Goal: Information Seeking & Learning: Learn about a topic

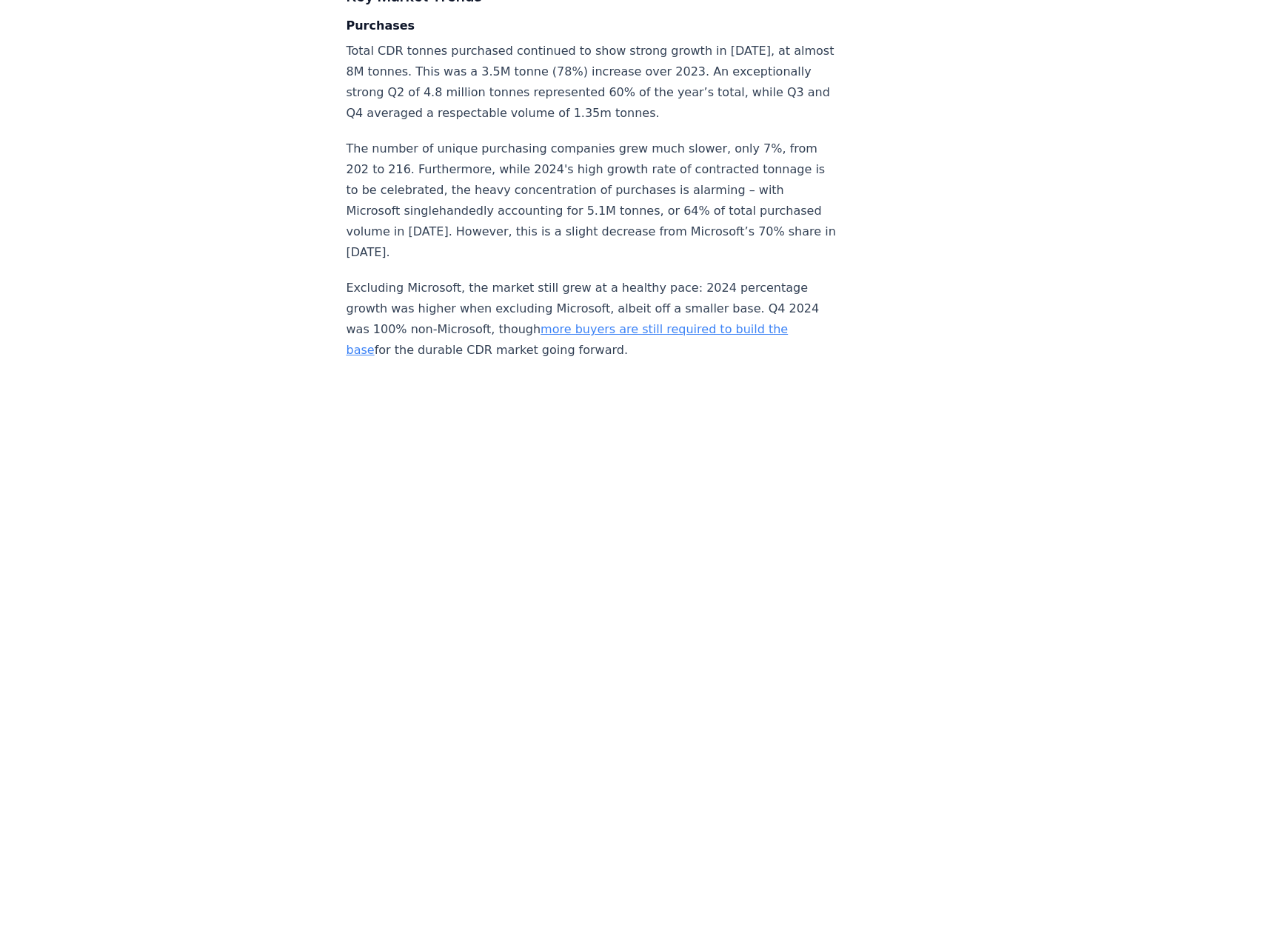
scroll to position [2812, 0]
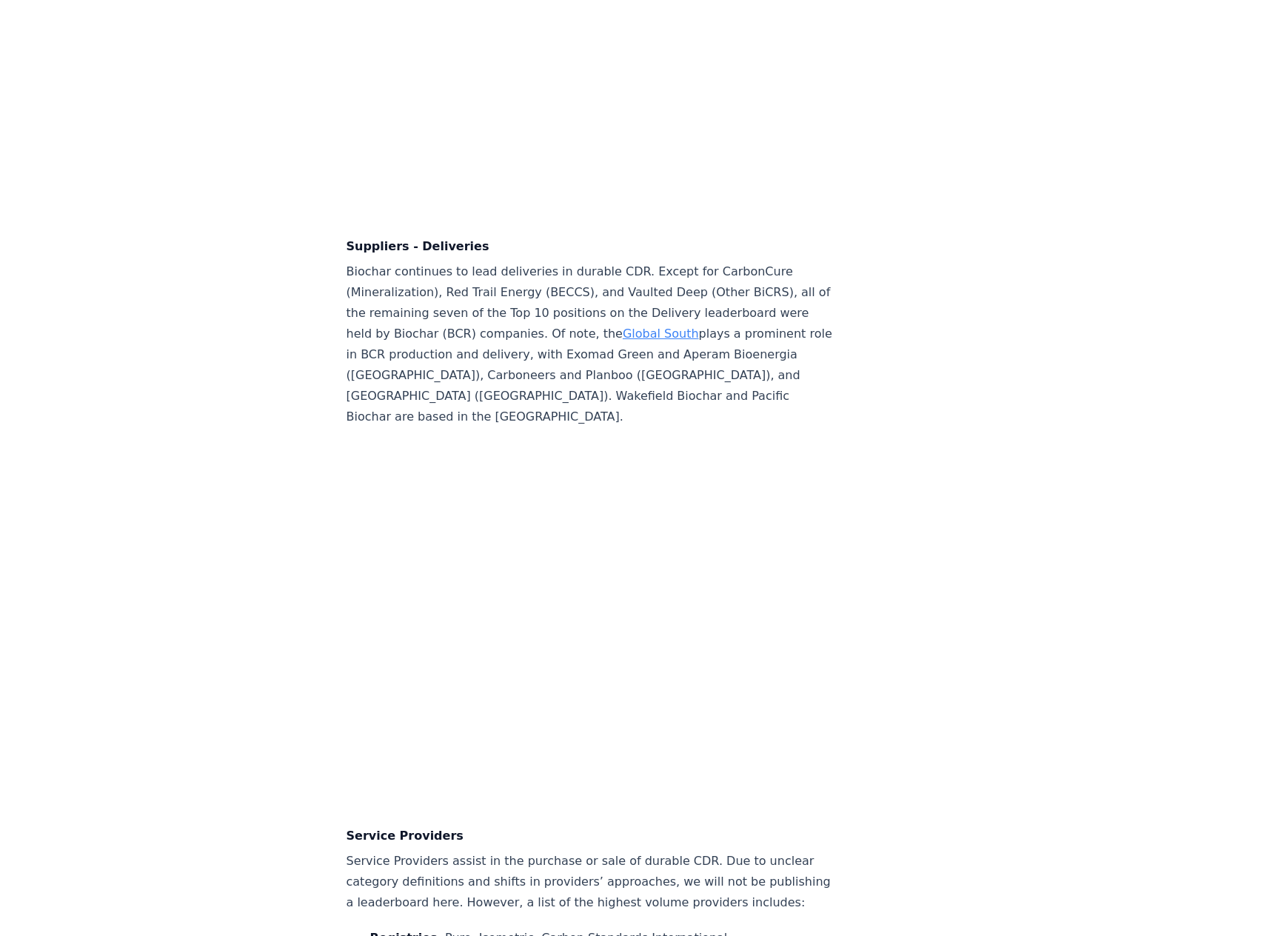
scroll to position [10210, 0]
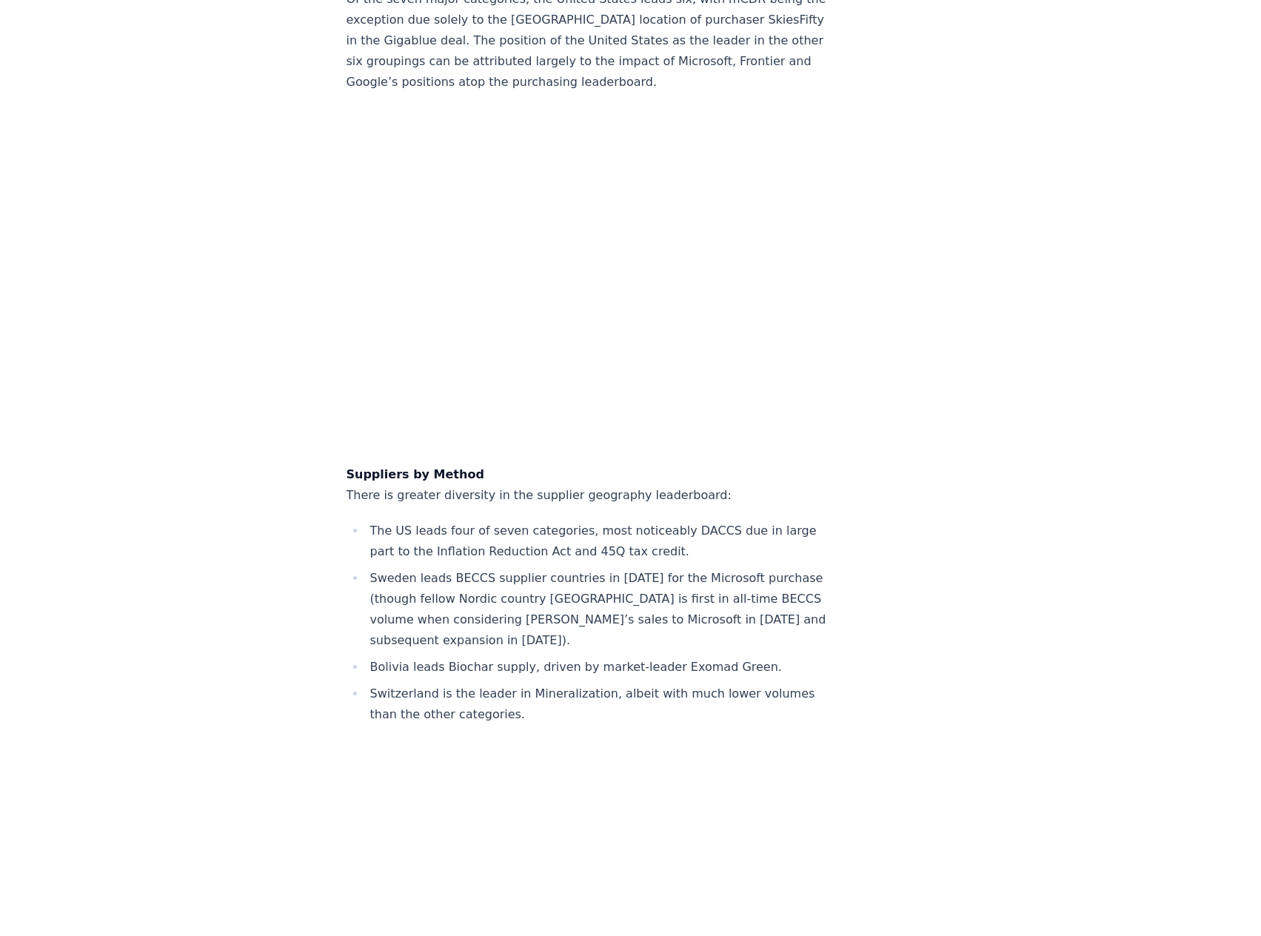
scroll to position [11395, 0]
click at [442, 694] on li "Switzerland is the leader in Mineralization, albeit with much lower volumes tha…" at bounding box center [601, 705] width 471 height 41
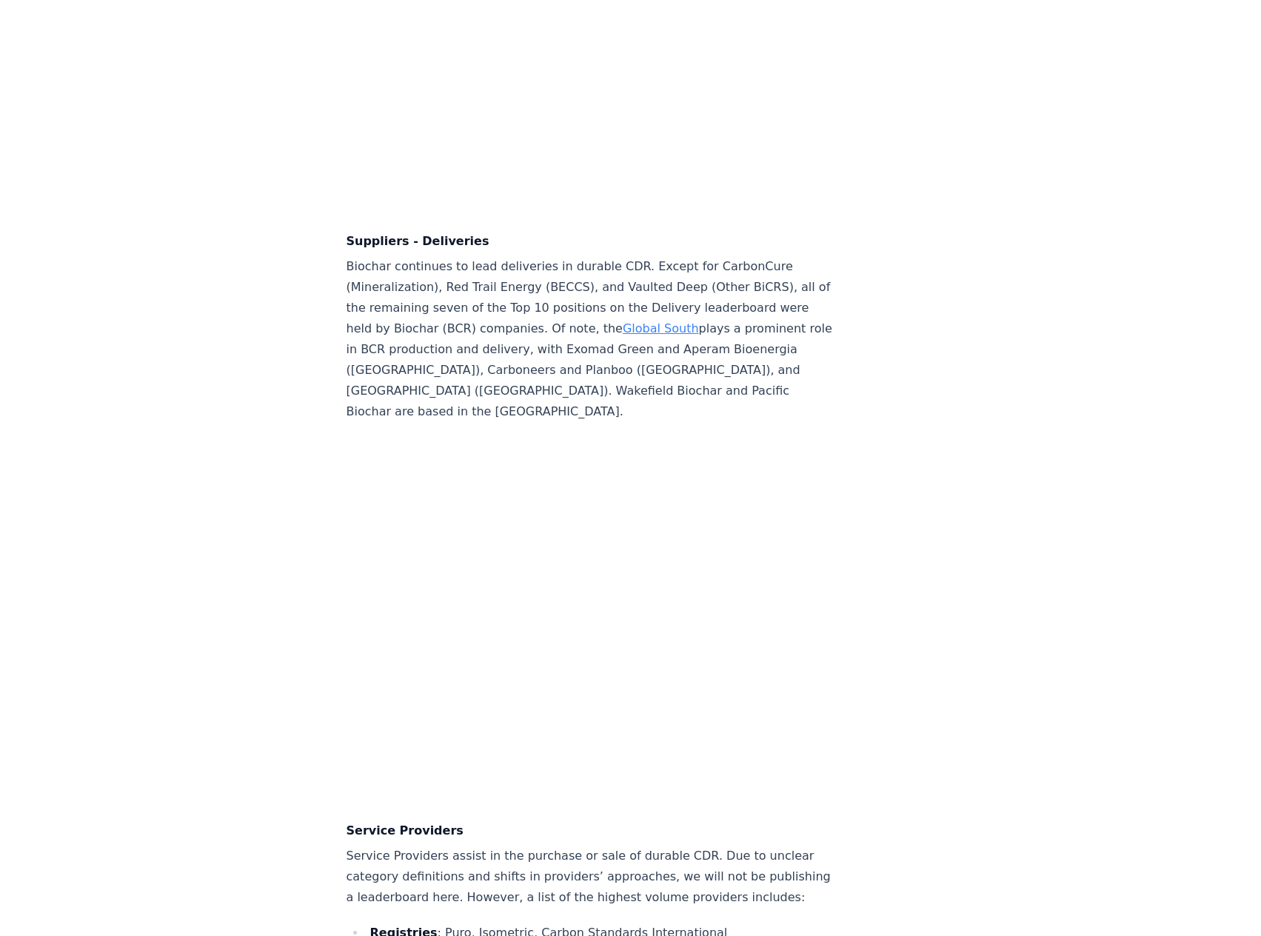
scroll to position [10210, 0]
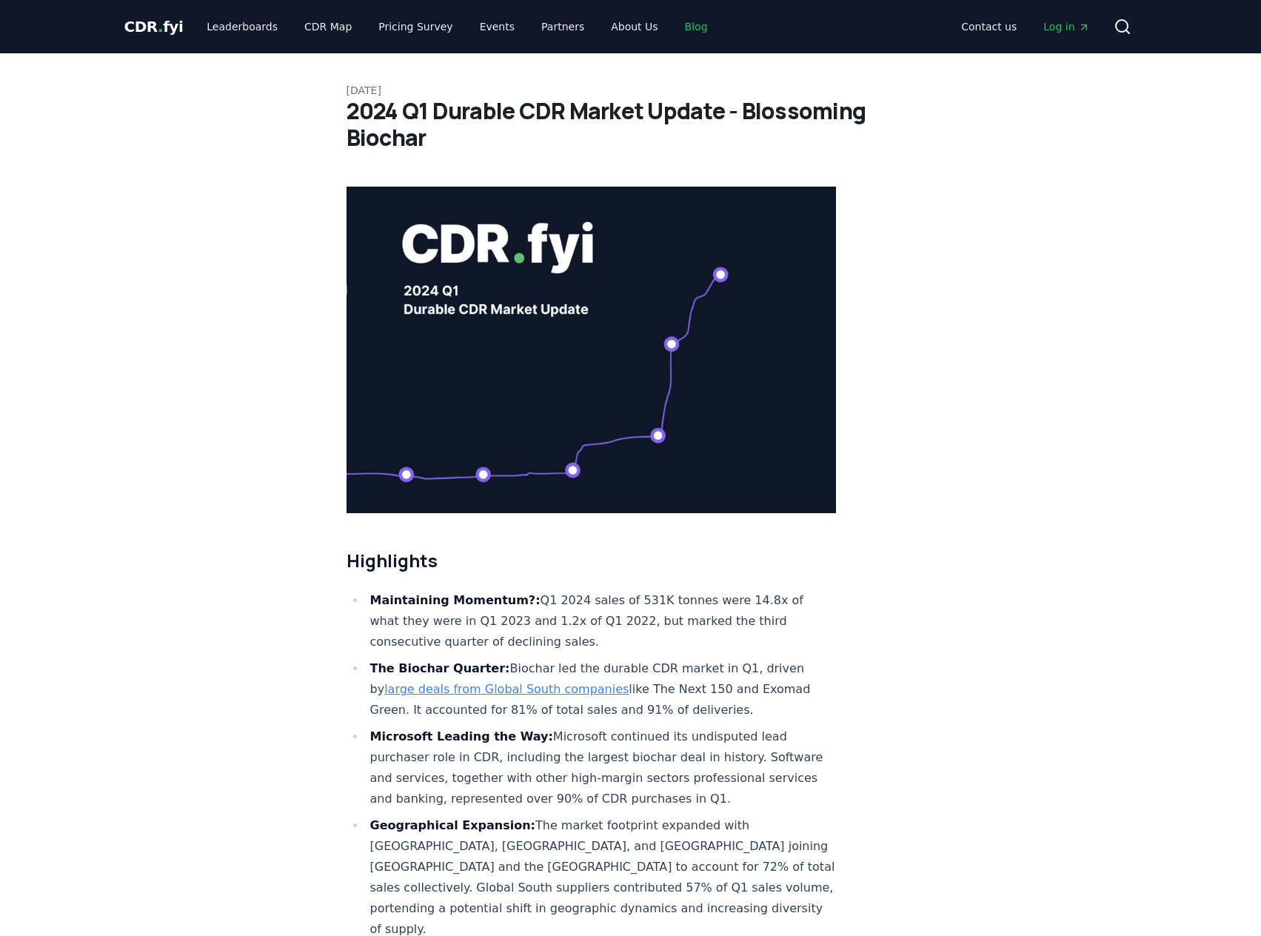
click at [673, 32] on link "Blog" at bounding box center [696, 26] width 47 height 27
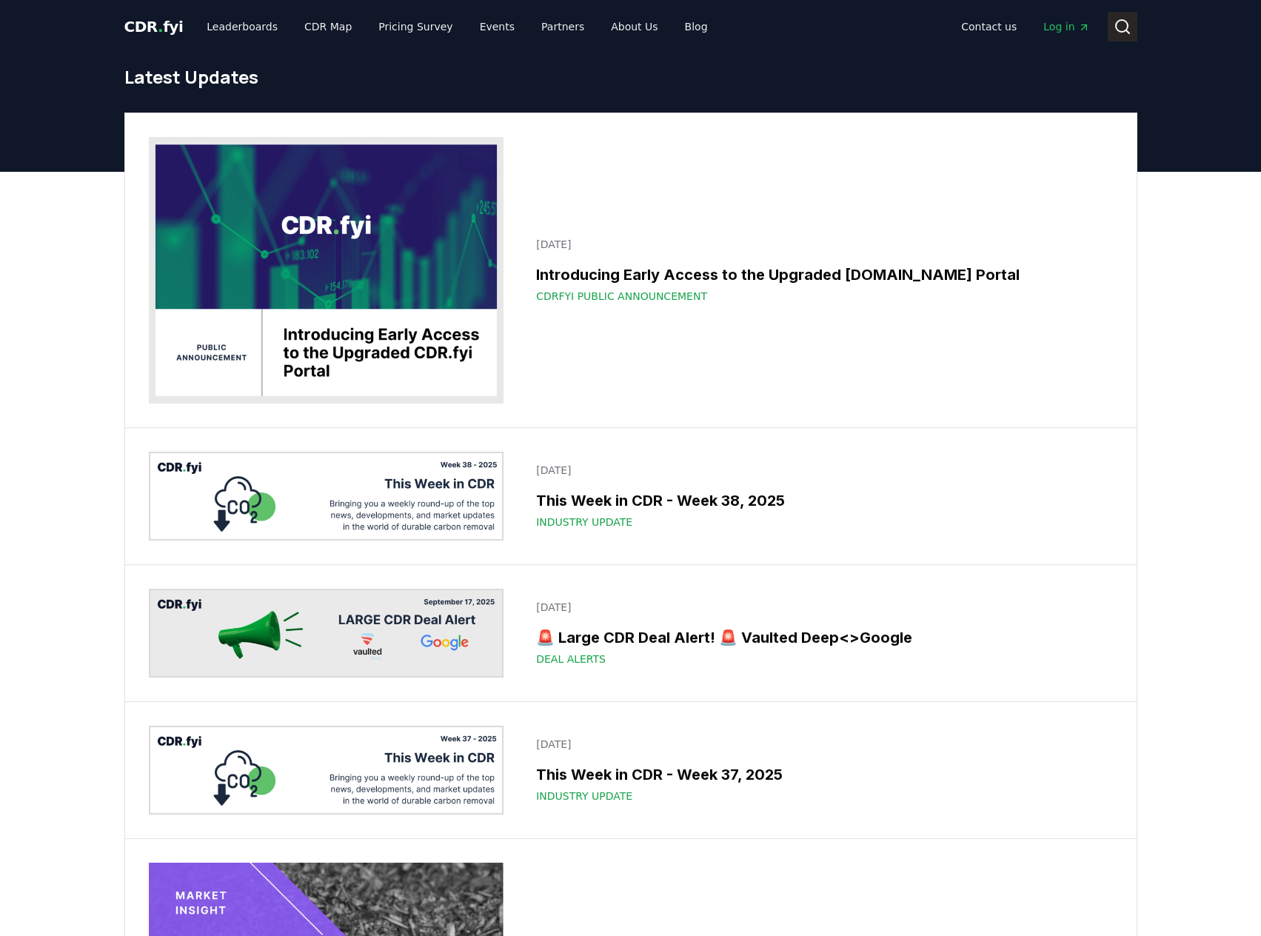
click at [1127, 18] on icon at bounding box center [1122, 27] width 18 height 18
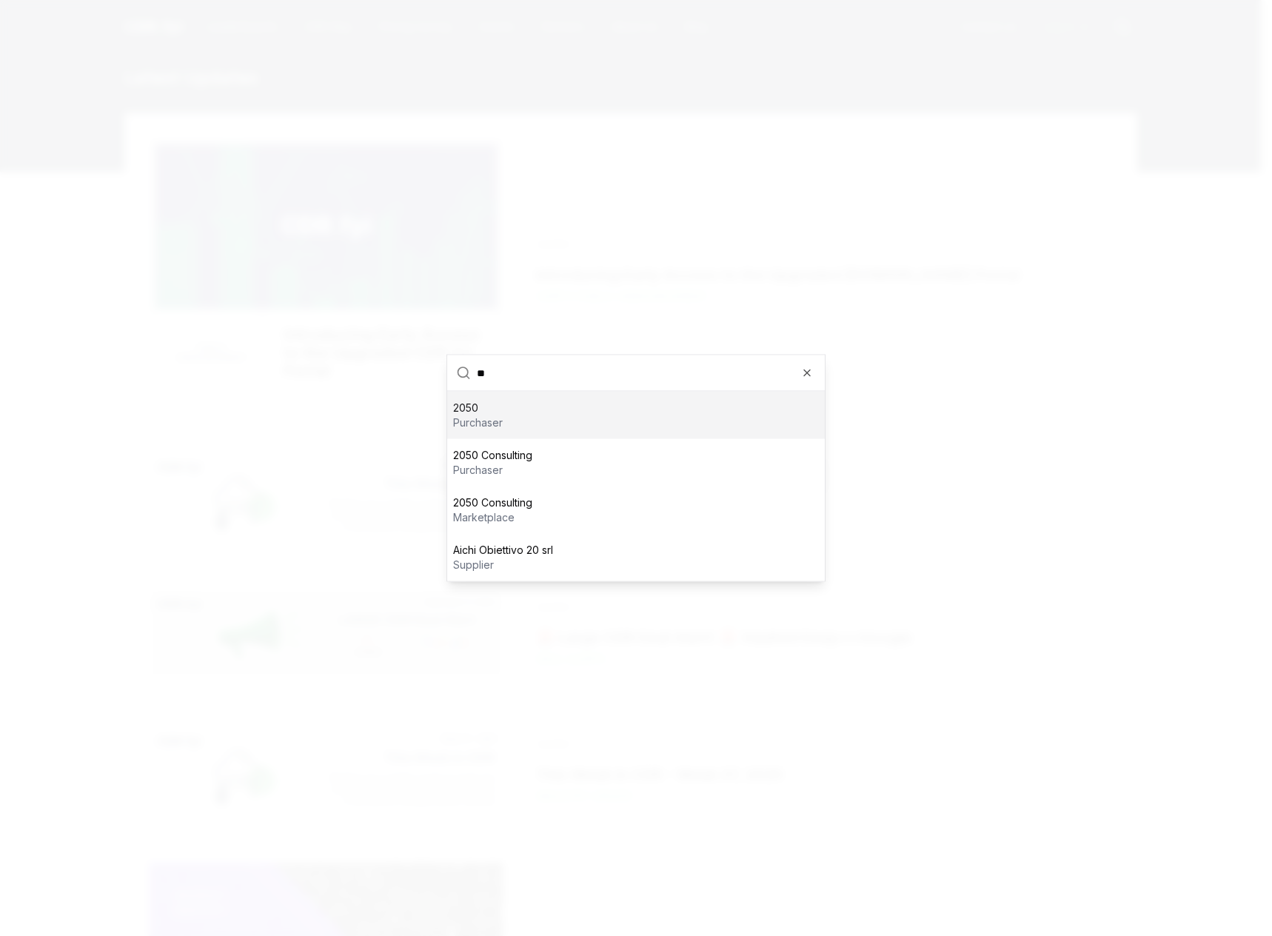
type input "*"
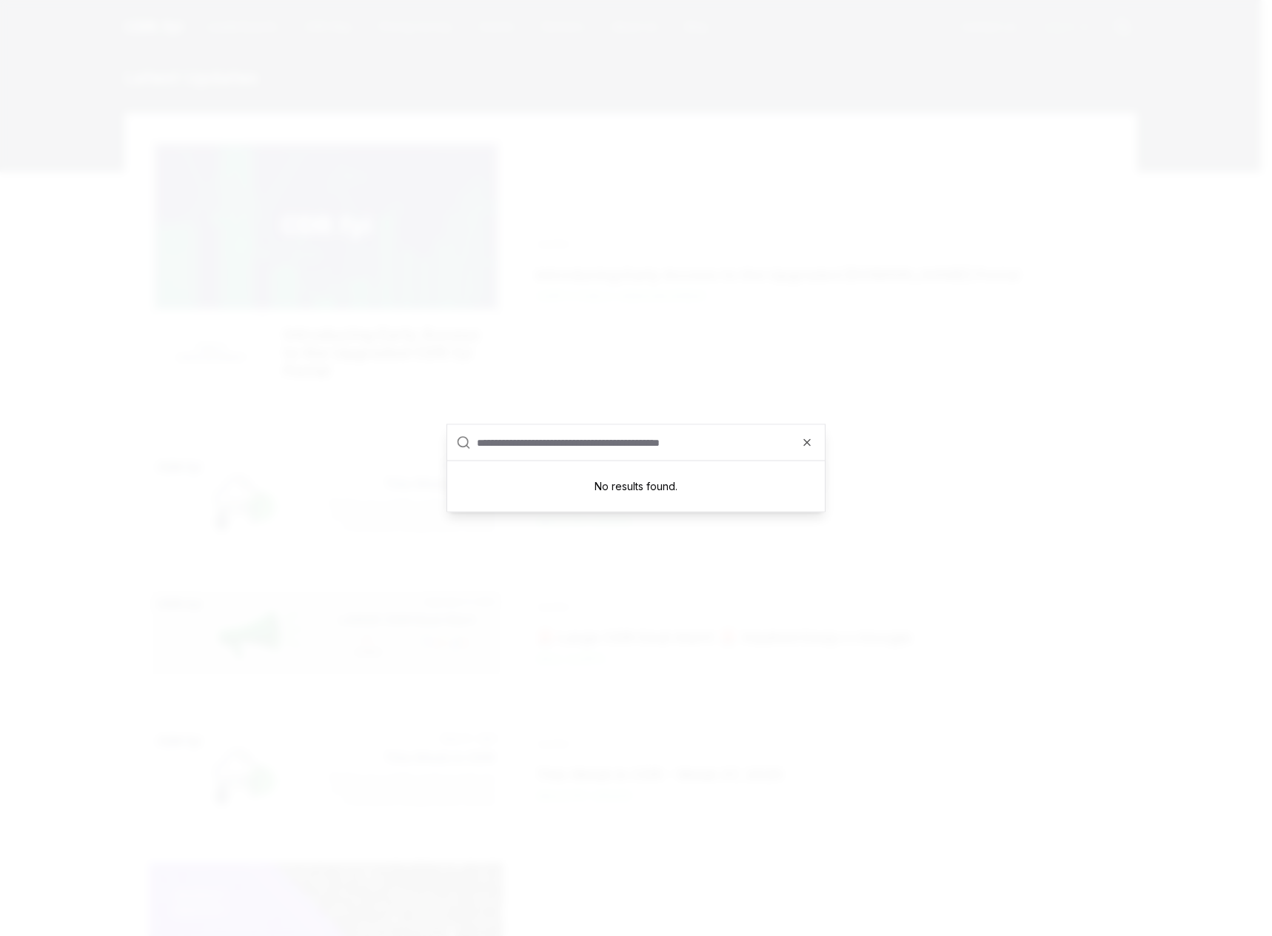
click at [560, 454] on input "text" at bounding box center [646, 443] width 339 height 36
type input "*"
click at [758, 346] on div at bounding box center [636, 468] width 1272 height 936
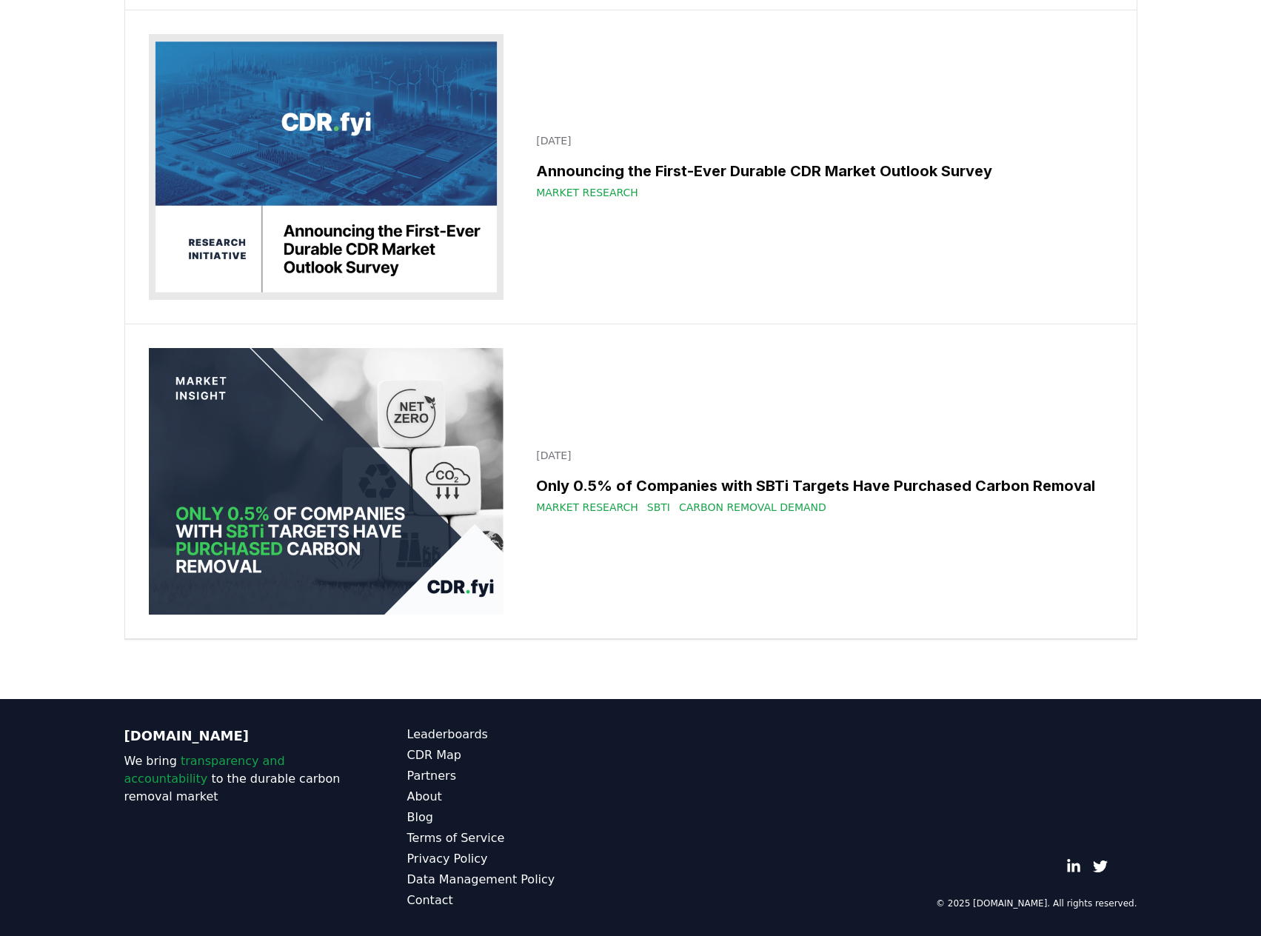
scroll to position [27583, 0]
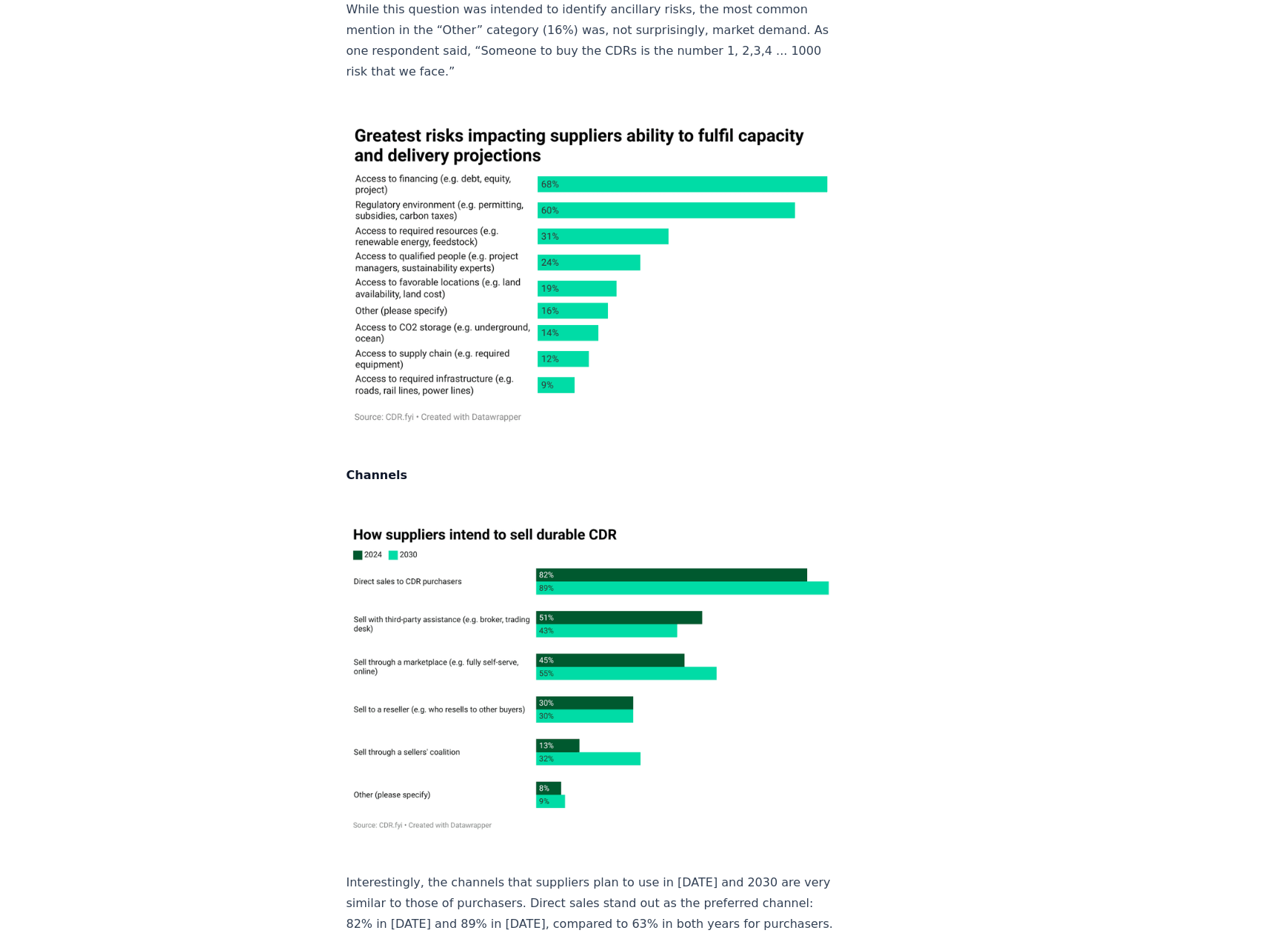
scroll to position [10001, 0]
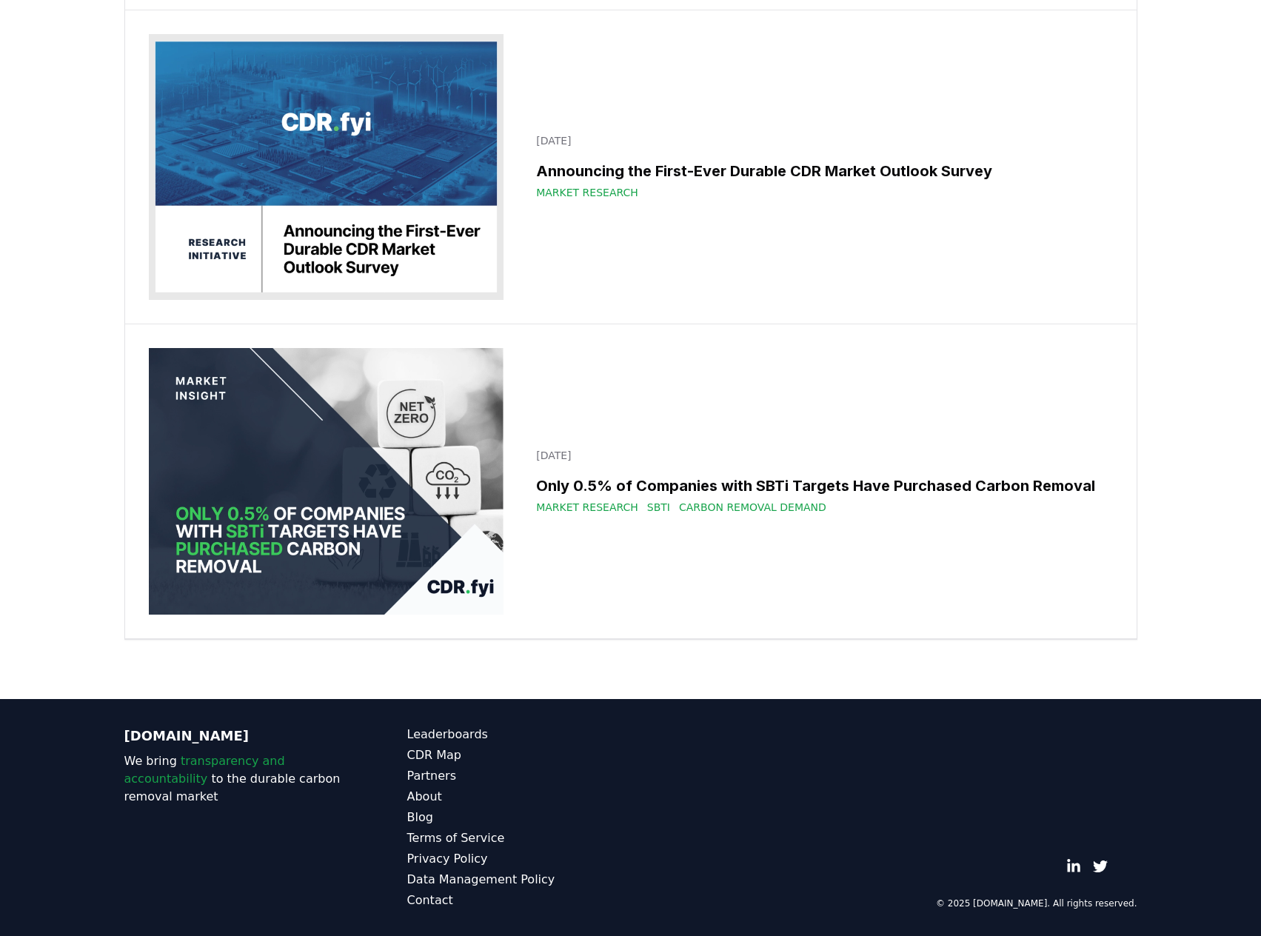
scroll to position [22329, 0]
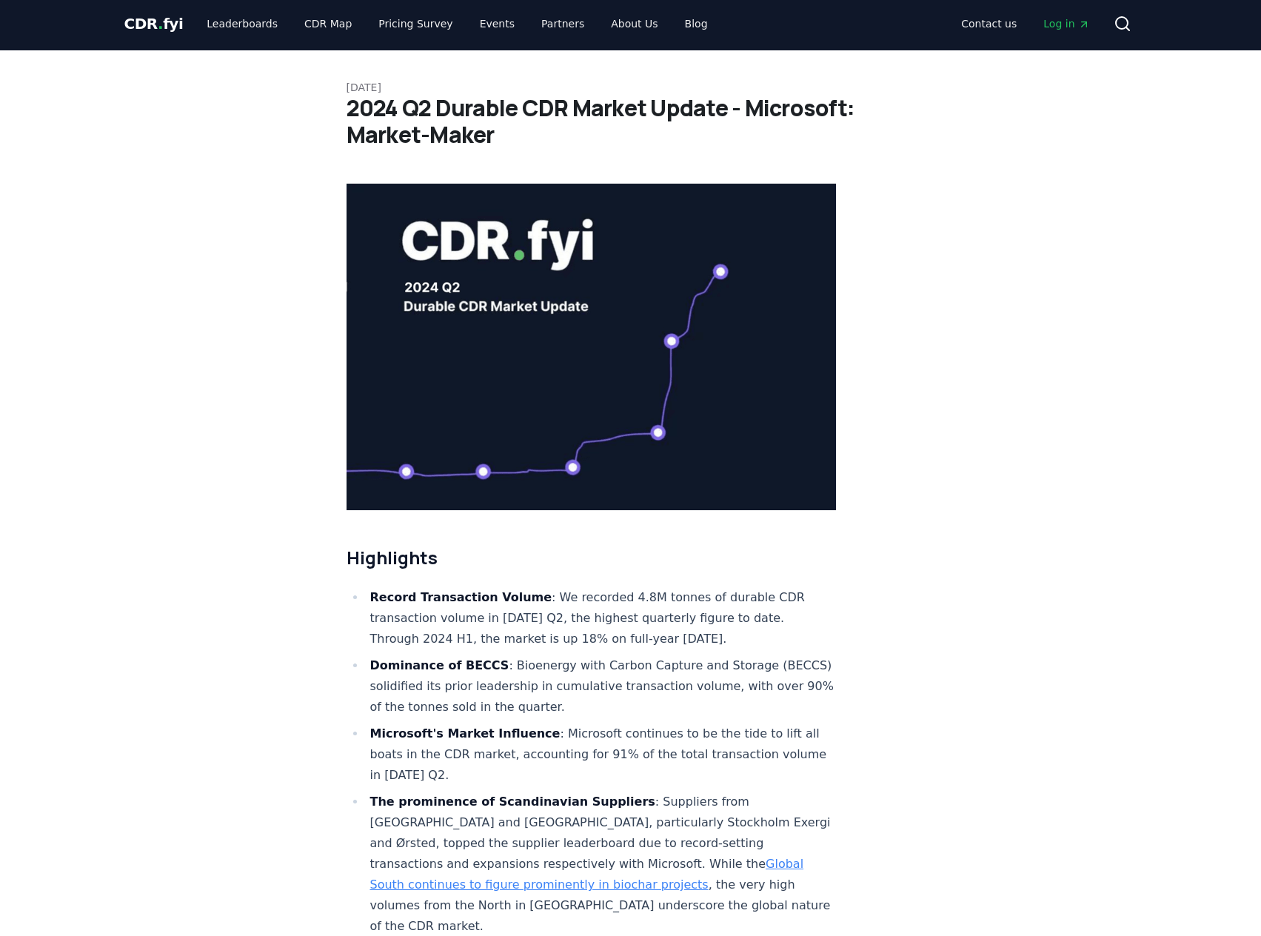
scroll to position [2, 0]
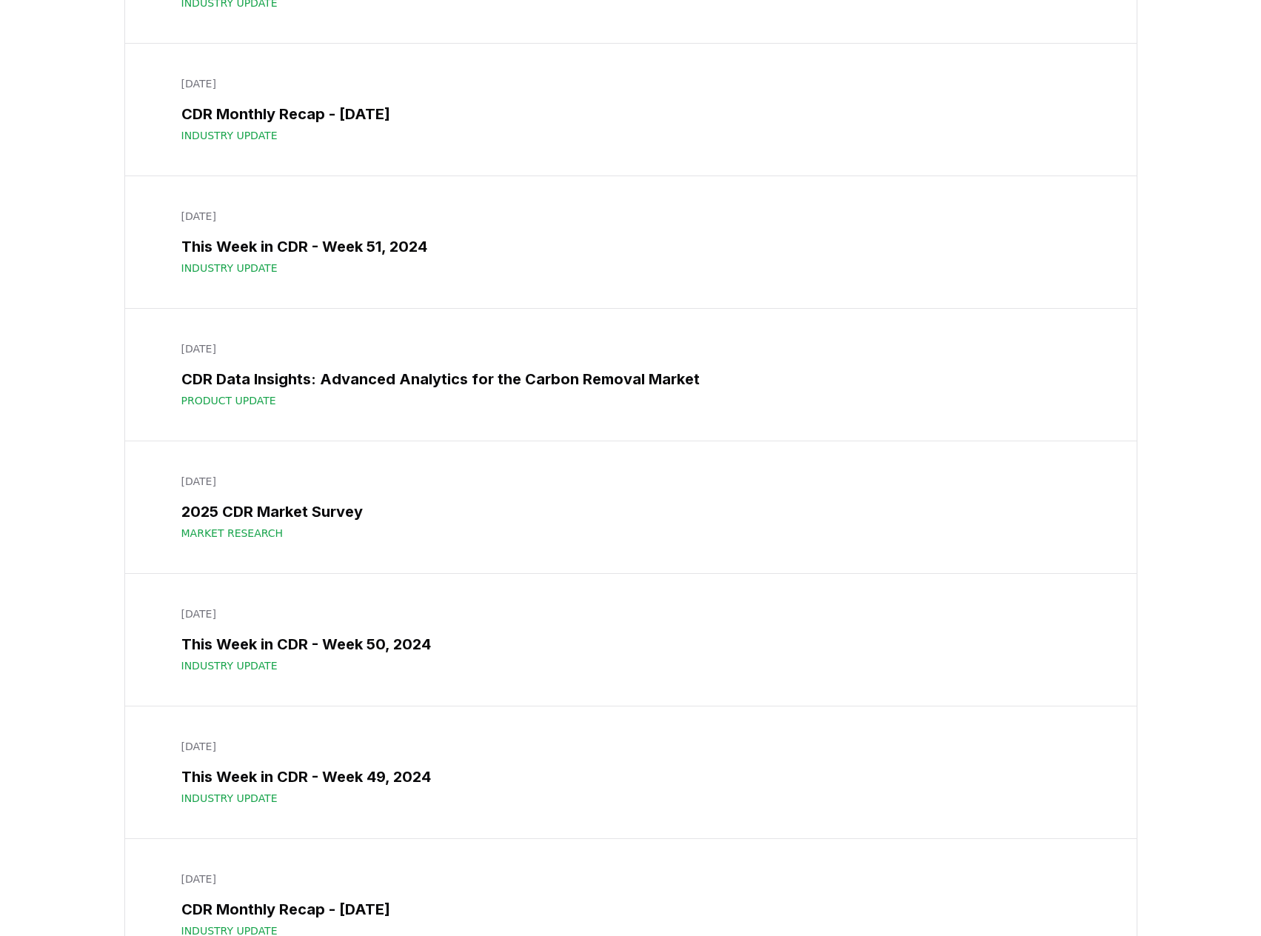
scroll to position [13227, 0]
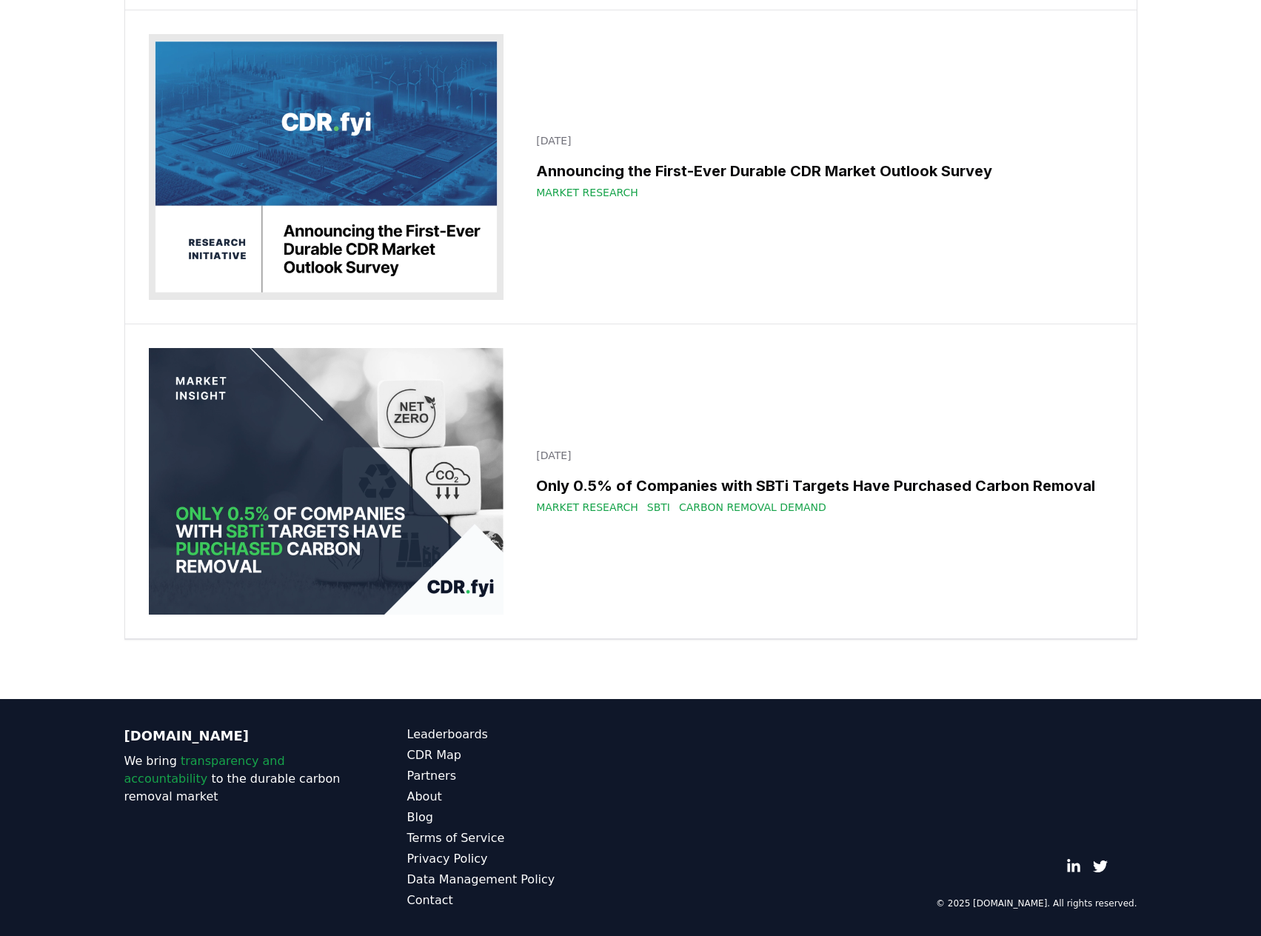
scroll to position [18516, 0]
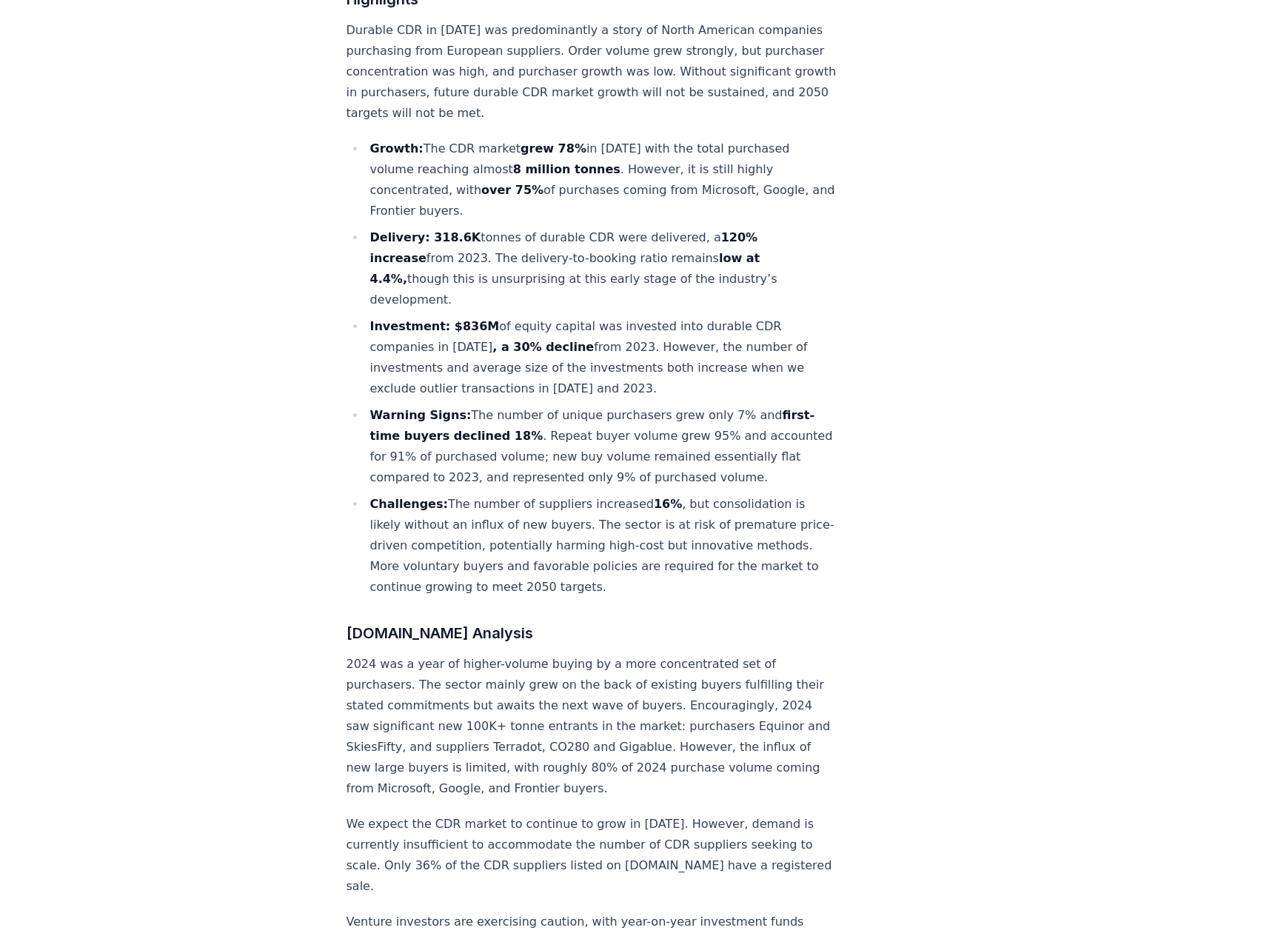
scroll to position [591, 0]
click at [609, 492] on li "Challenges: The number of suppliers increased 16% , but consolidation is likely…" at bounding box center [601, 544] width 471 height 104
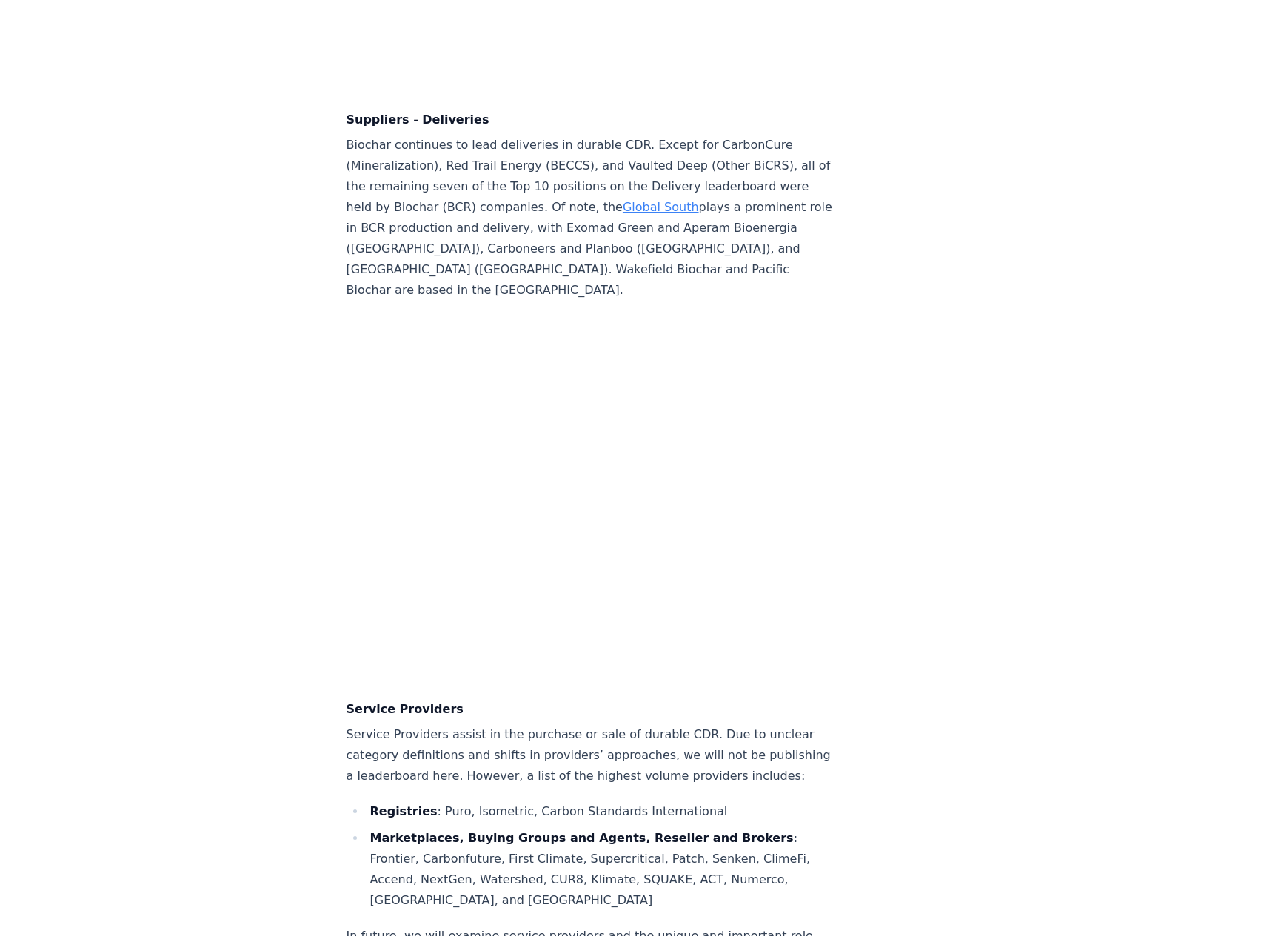
scroll to position [10290, 0]
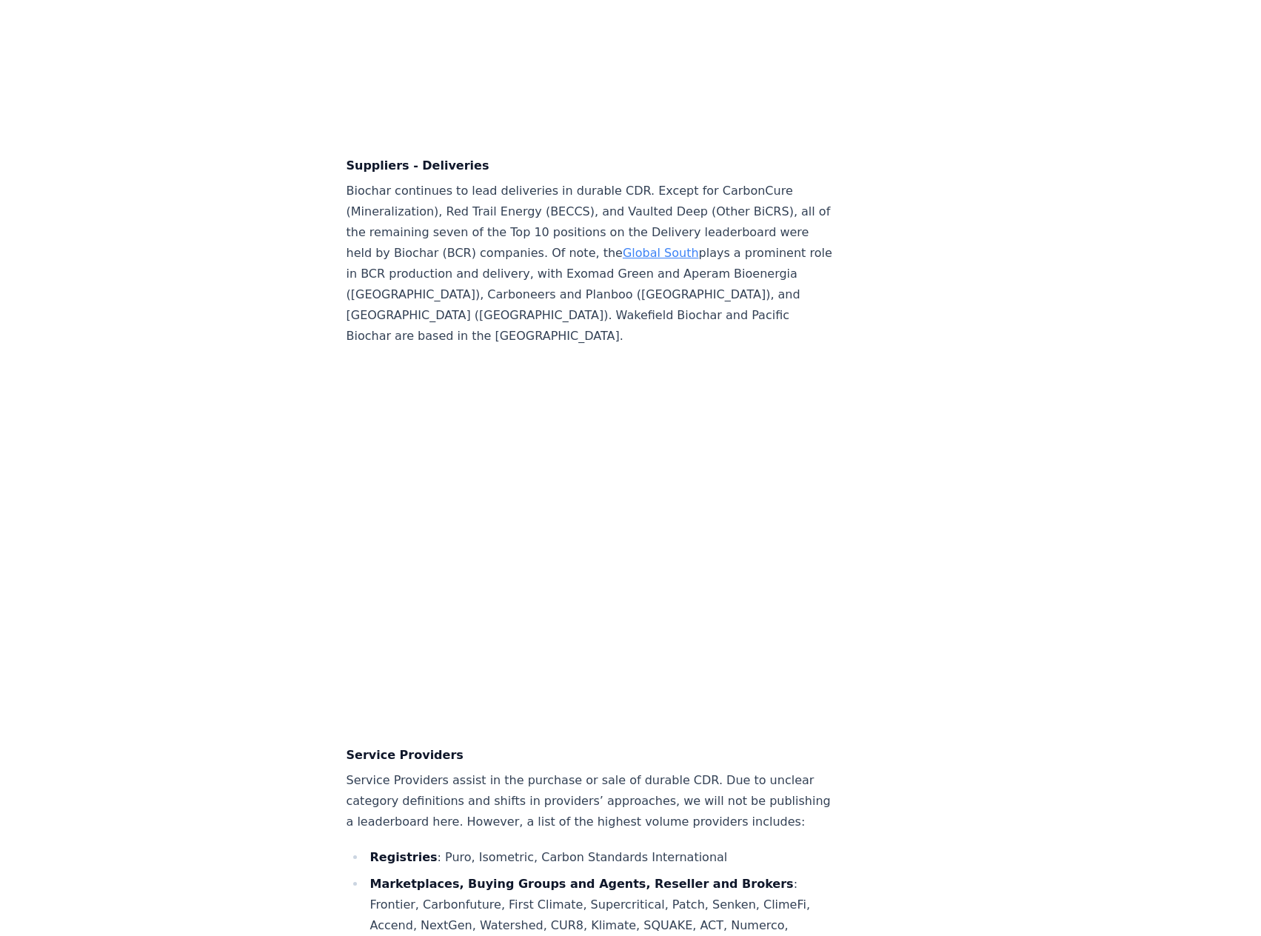
drag, startPoint x: 920, startPoint y: 235, endPoint x: 1127, endPoint y: 261, distance: 209.0
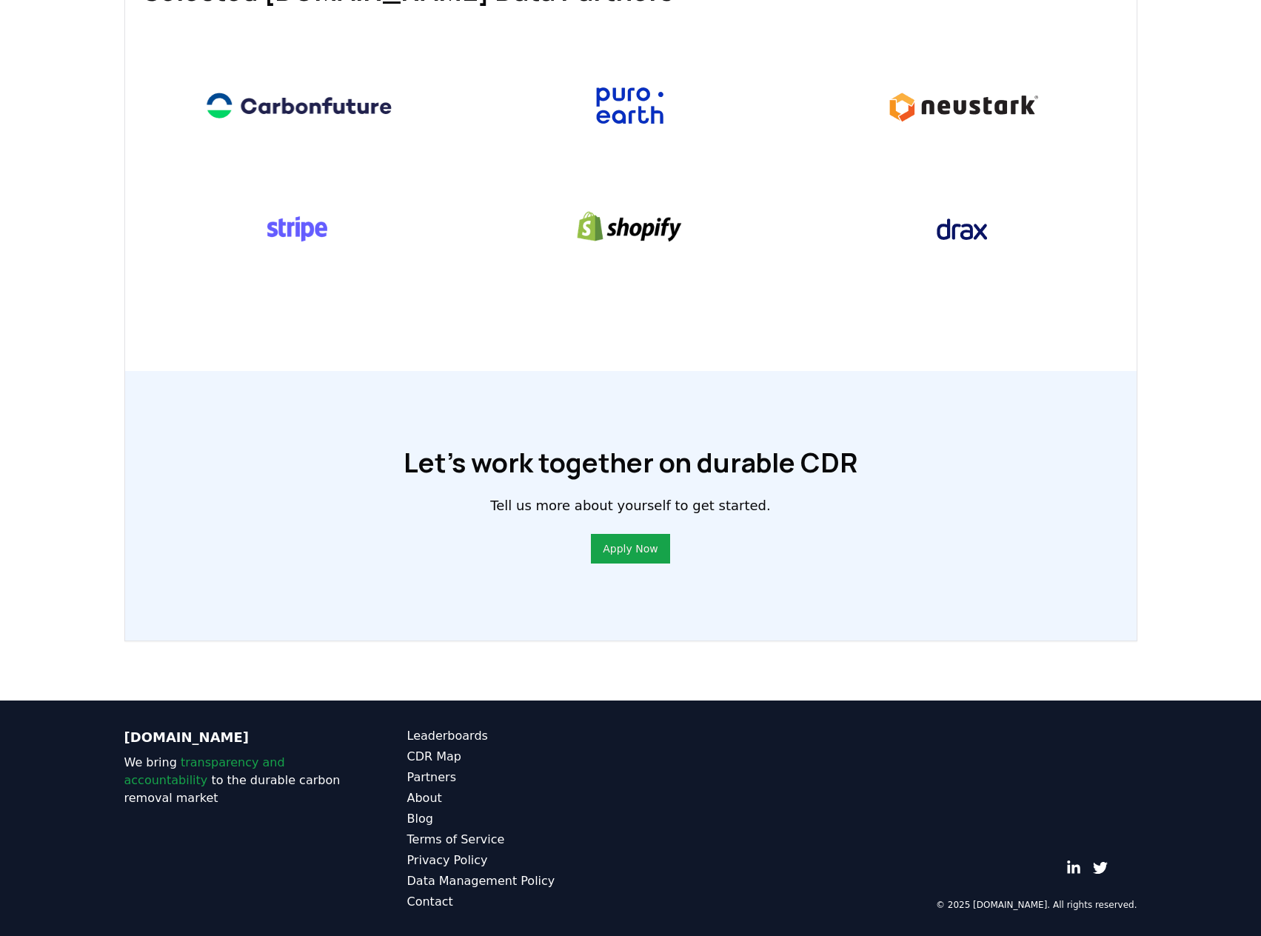
scroll to position [778, 0]
